Goal: Task Accomplishment & Management: Manage account settings

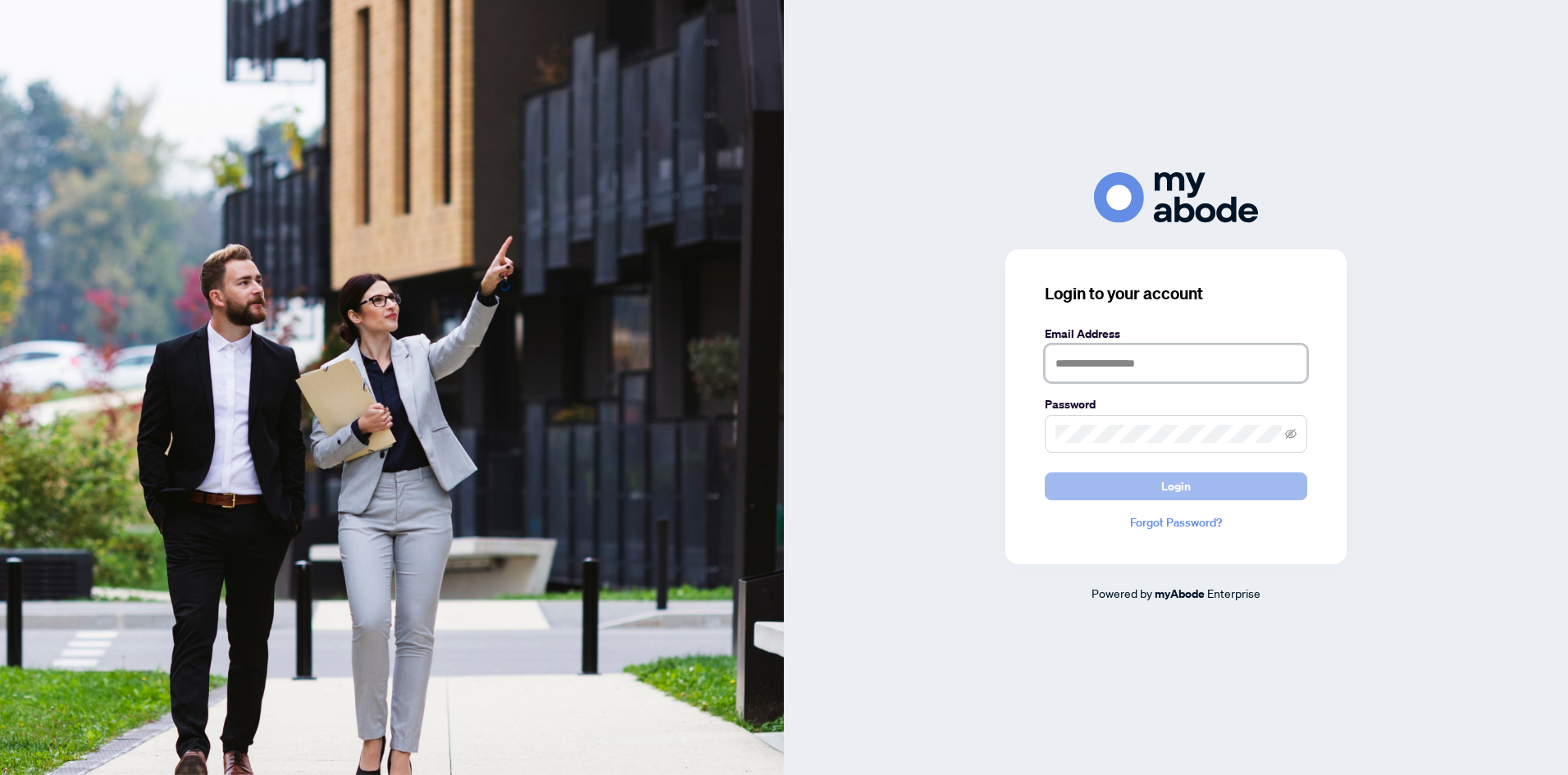
type input "**********"
click at [1190, 494] on button "Login" at bounding box center [1175, 485] width 262 height 27
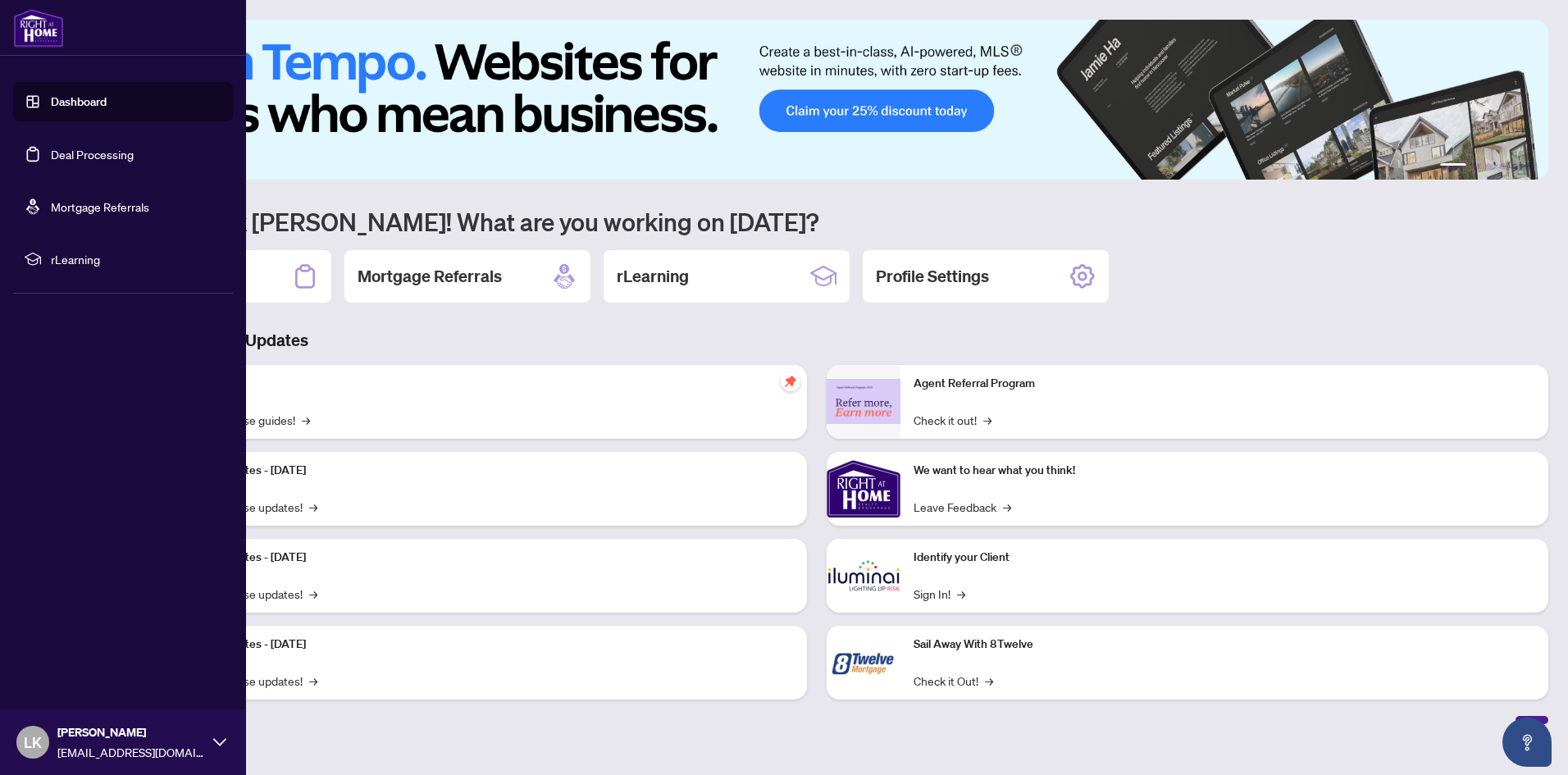
click at [94, 156] on link "Deal Processing" at bounding box center [92, 154] width 82 height 15
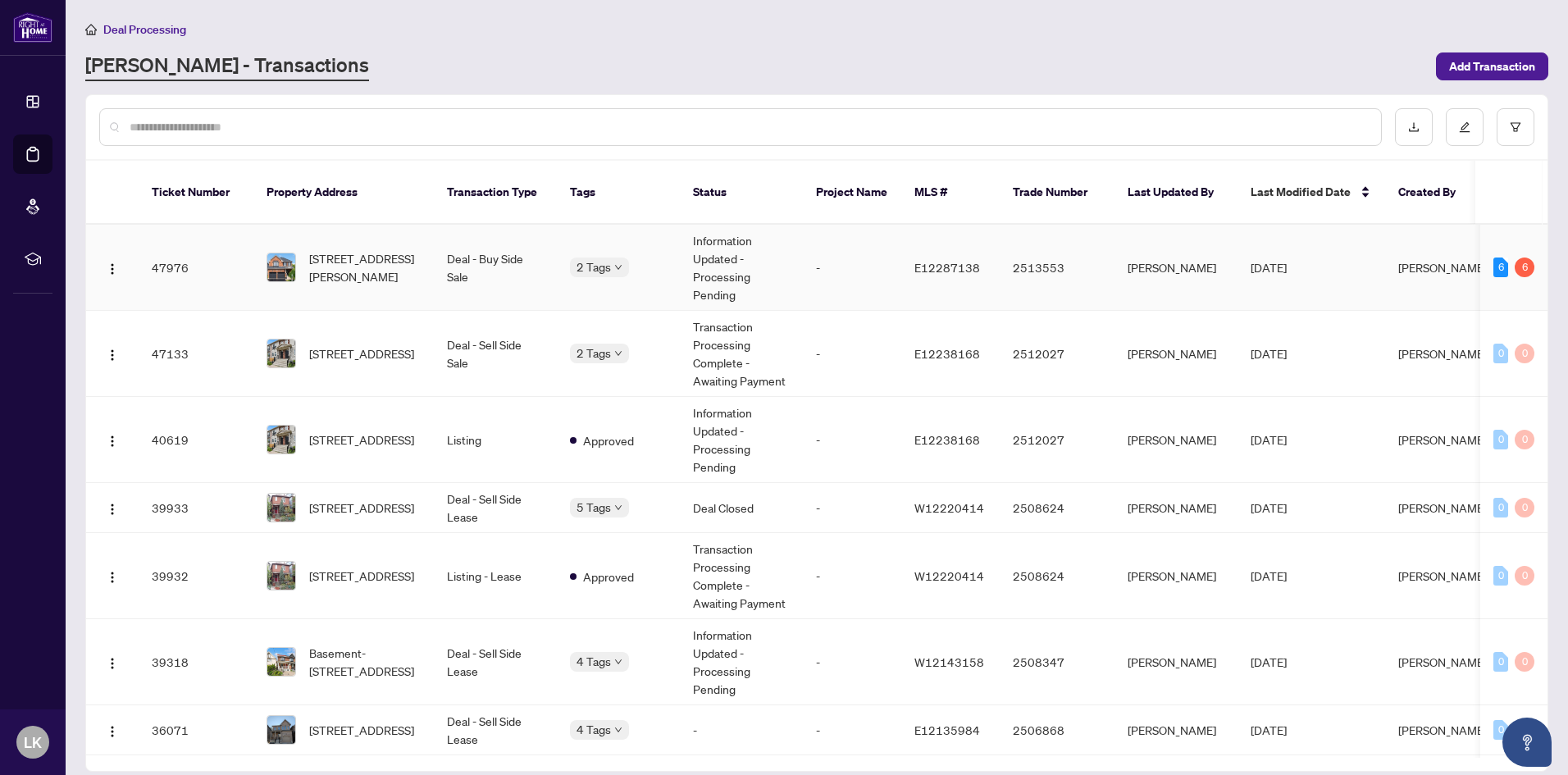
click at [528, 246] on td "Deal - Buy Side Sale" at bounding box center [495, 267] width 123 height 86
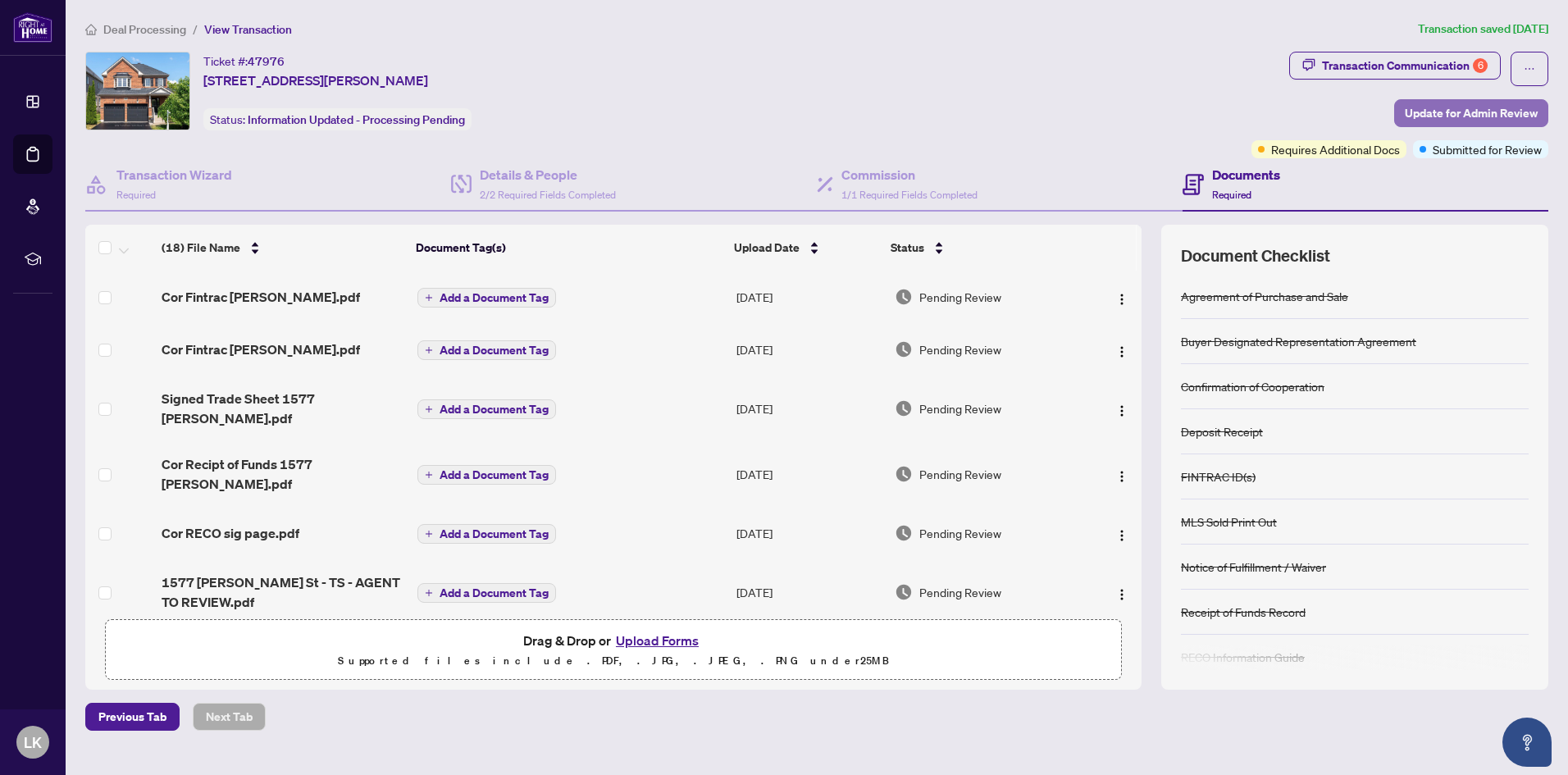
click at [1483, 104] on span "Update for Admin Review" at bounding box center [1471, 113] width 133 height 27
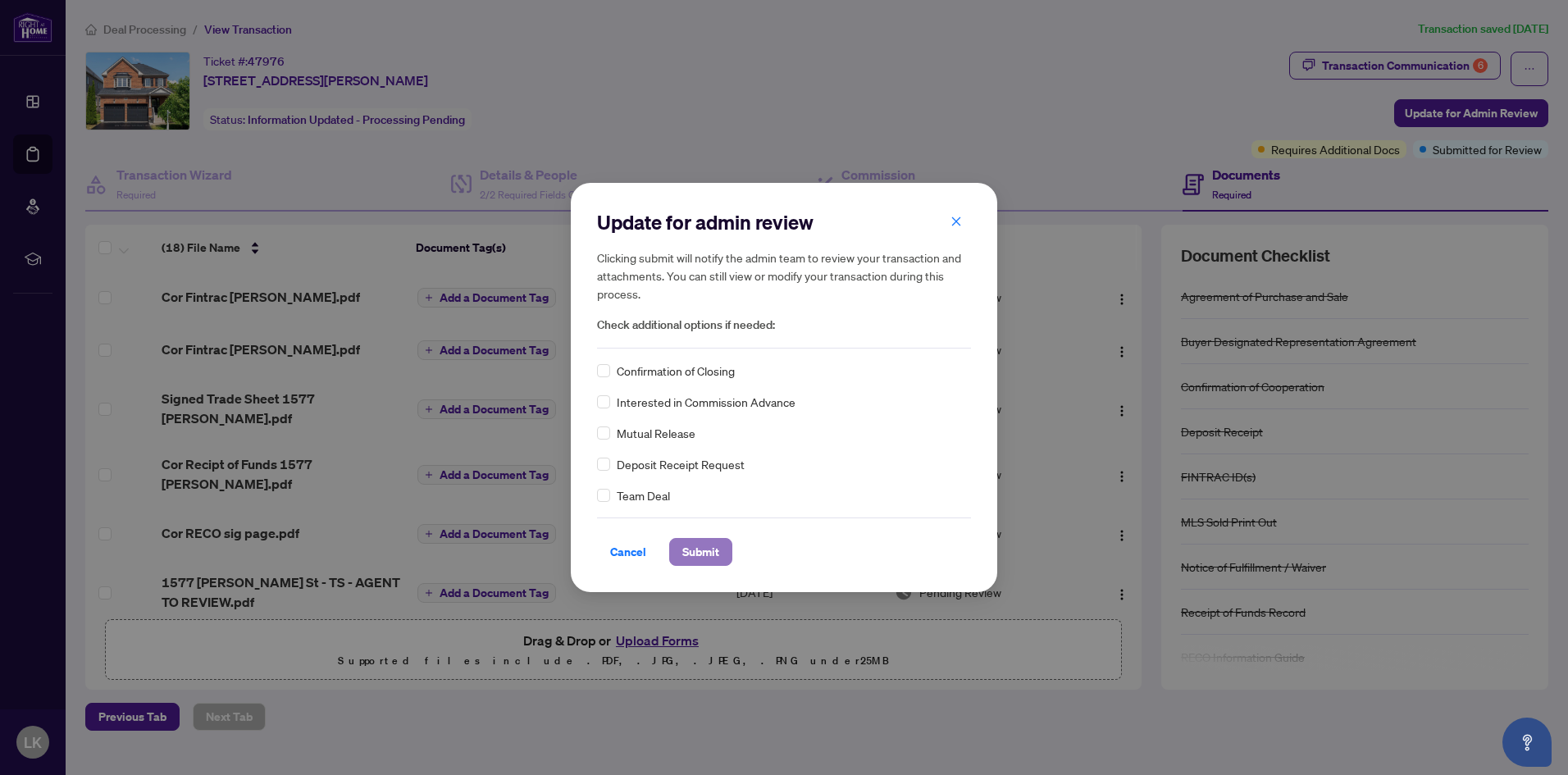
click at [703, 548] on span "Submit" at bounding box center [701, 552] width 37 height 27
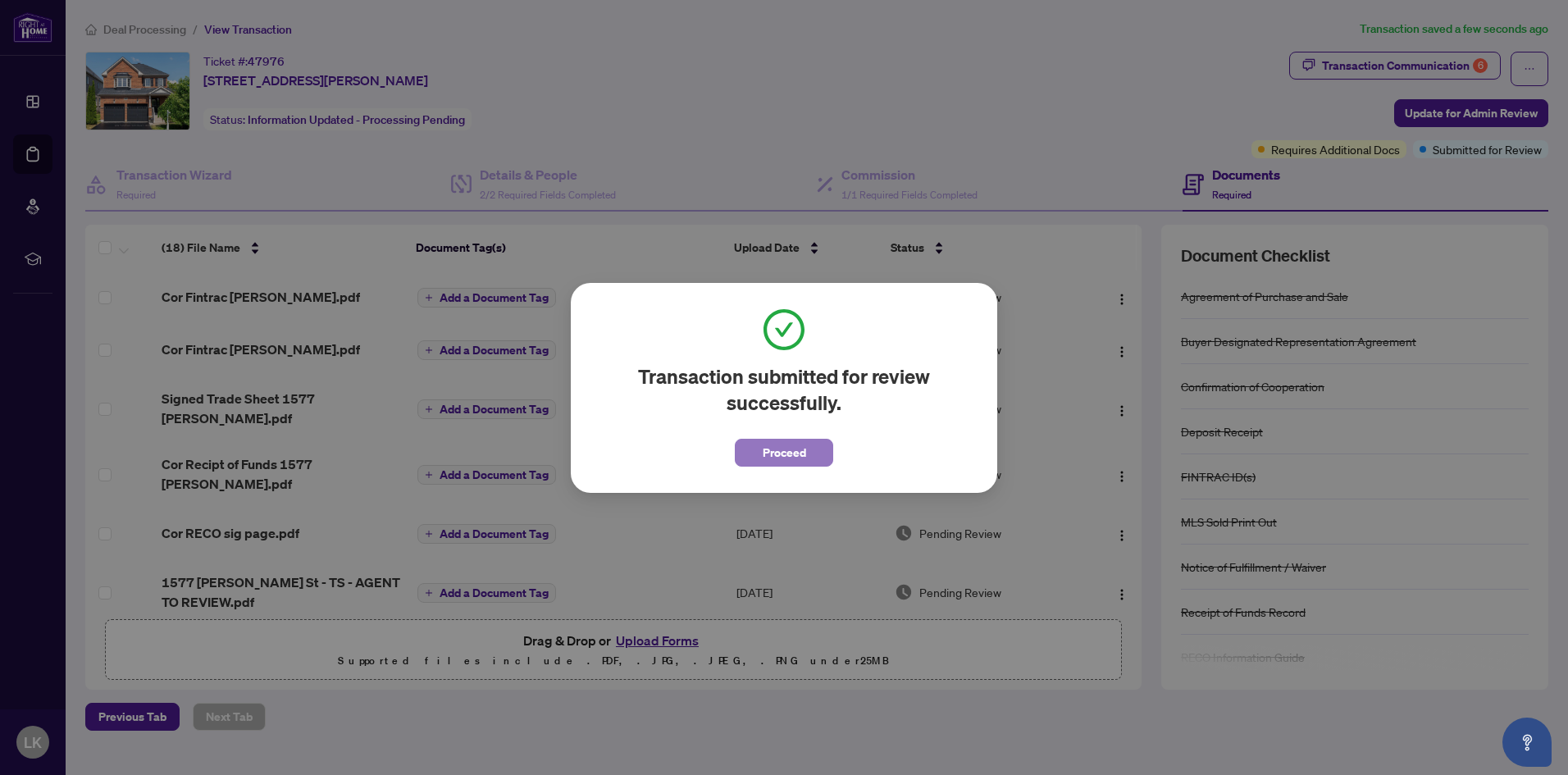
click at [757, 455] on button "Proceed" at bounding box center [784, 452] width 98 height 27
